Goal: Task Accomplishment & Management: Manage account settings

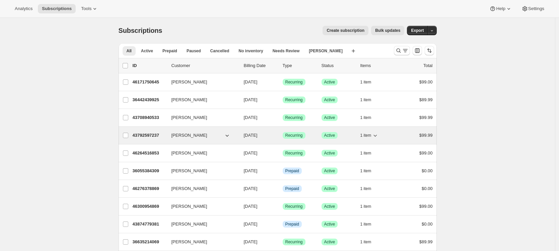
click at [155, 135] on p "43792597237" at bounding box center [149, 135] width 33 height 7
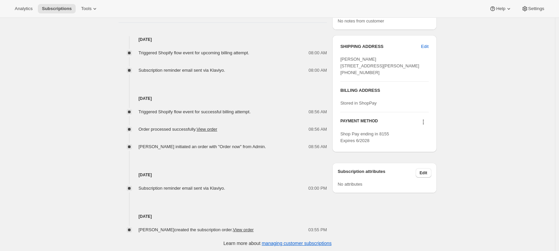
scroll to position [260, 0]
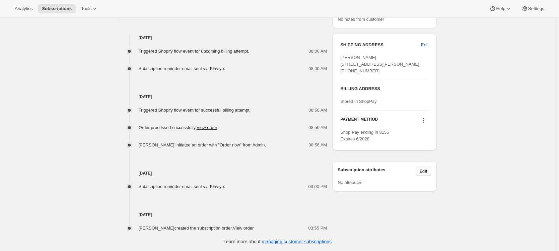
click at [426, 174] on span "Edit" at bounding box center [423, 170] width 8 height 5
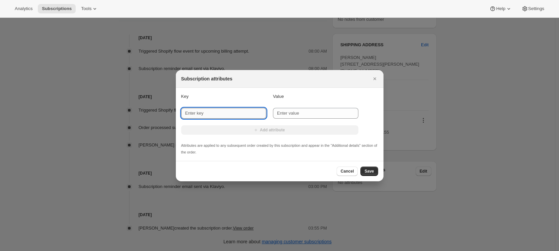
click at [209, 112] on input "New key" at bounding box center [223, 113] width 85 height 11
type input "SEND TOYS"
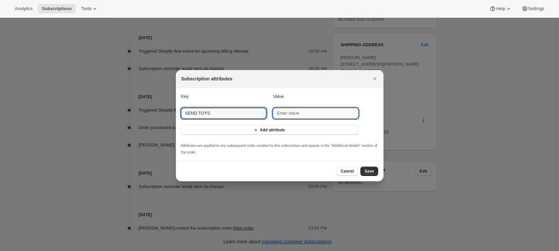
click at [291, 112] on input "New value" at bounding box center [315, 113] width 85 height 11
type input "SEND TOYS"
drag, startPoint x: 225, startPoint y: 113, endPoint x: 175, endPoint y: 113, distance: 49.2
click at [176, 113] on section "Key Value New key SEND TOYS New value SEND TOYS Add attribute Attributes are ap…" at bounding box center [280, 124] width 208 height 73
type input "SPECIAL"
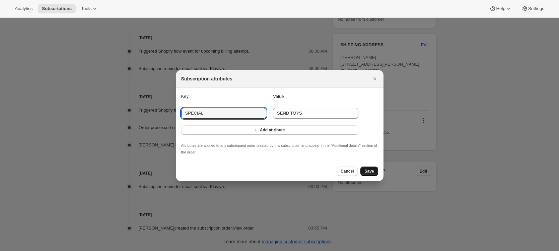
click at [369, 170] on span "Save" at bounding box center [368, 170] width 9 height 5
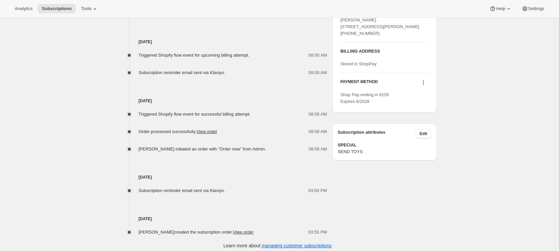
scroll to position [332, 0]
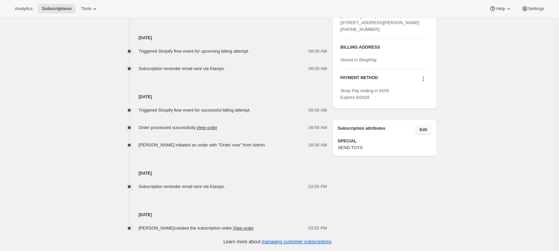
click at [424, 132] on span "Edit" at bounding box center [423, 129] width 8 height 5
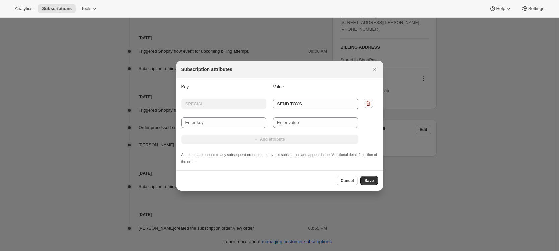
click at [367, 102] on icon "Delete" at bounding box center [368, 102] width 4 height 5
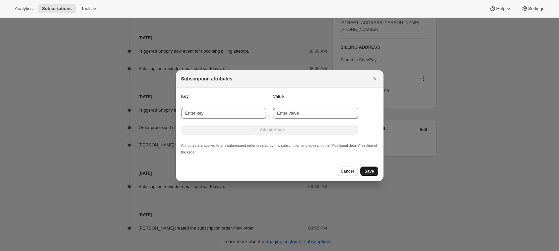
click at [373, 173] on span "Save" at bounding box center [368, 170] width 9 height 5
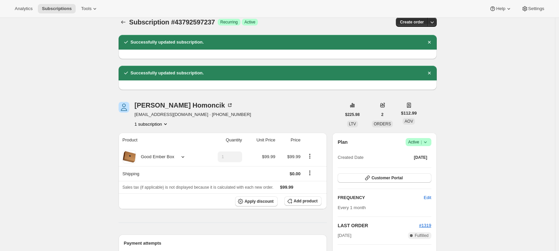
scroll to position [0, 0]
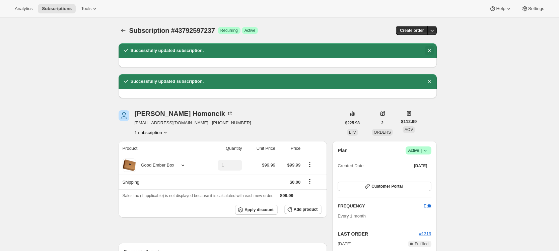
click at [429, 50] on icon "Dismiss notification" at bounding box center [429, 50] width 7 height 7
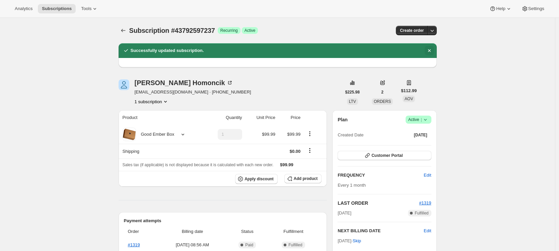
click at [430, 51] on icon "Dismiss notification" at bounding box center [429, 50] width 3 height 3
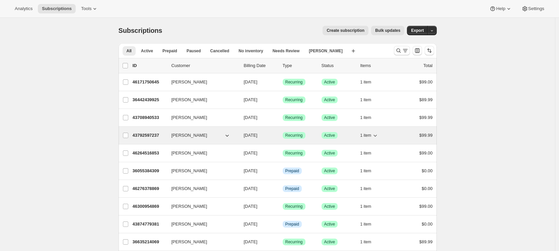
click at [152, 135] on p "43792597237" at bounding box center [149, 135] width 33 height 7
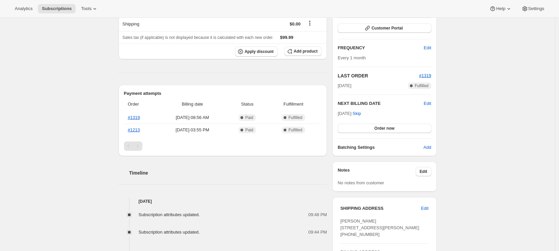
scroll to position [258, 0]
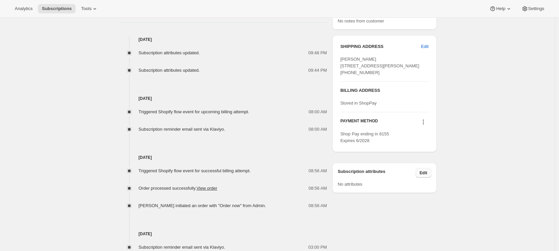
click at [429, 177] on button "Edit" at bounding box center [423, 172] width 16 height 9
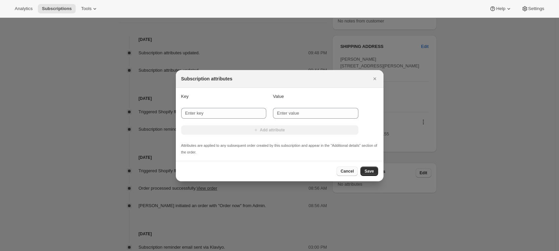
click at [342, 172] on span "Cancel" at bounding box center [346, 170] width 13 height 5
